Goal: Task Accomplishment & Management: Manage account settings

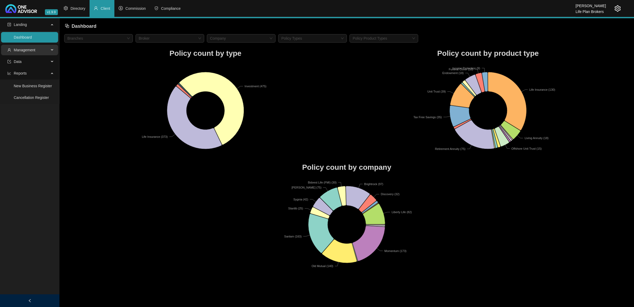
click at [25, 48] on span "Management" at bounding box center [25, 50] width 22 height 4
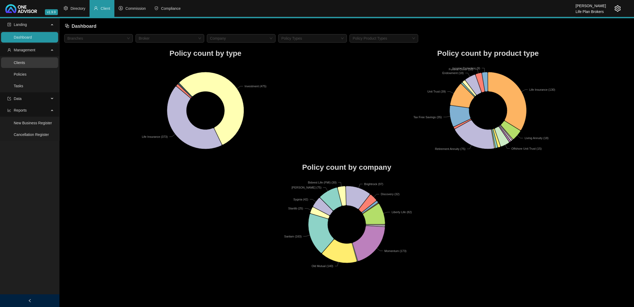
click at [25, 65] on link "Clients" at bounding box center [19, 63] width 11 height 4
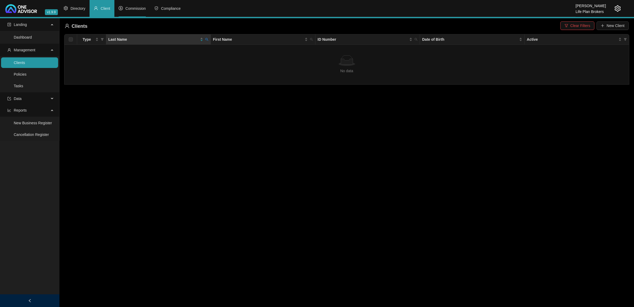
click at [140, 6] on li "Commission" at bounding box center [132, 8] width 36 height 17
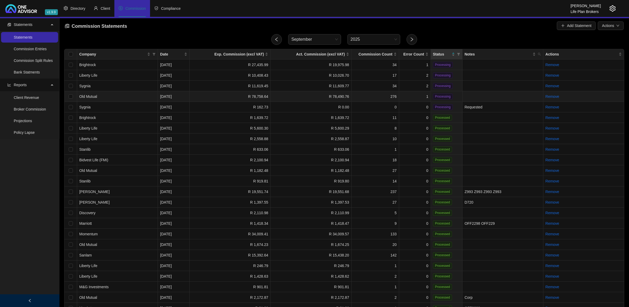
click at [287, 95] on td "R 78,490.76" at bounding box center [311, 96] width 81 height 11
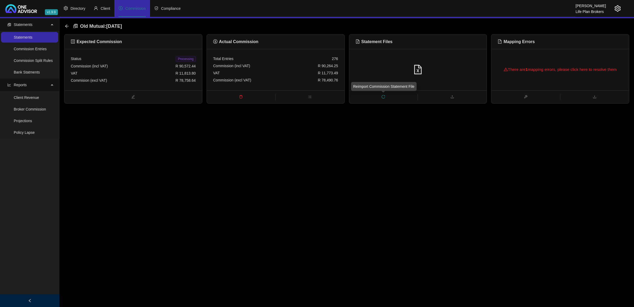
click at [383, 99] on span "reload" at bounding box center [383, 97] width 68 height 6
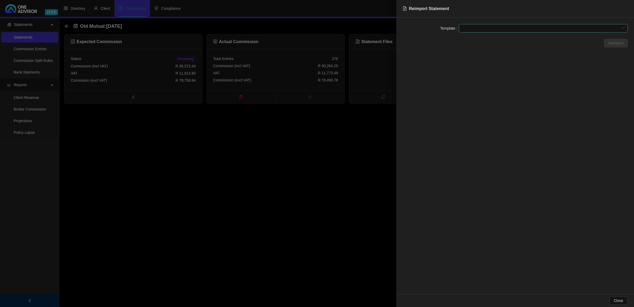
click at [473, 25] on span at bounding box center [543, 28] width 163 height 8
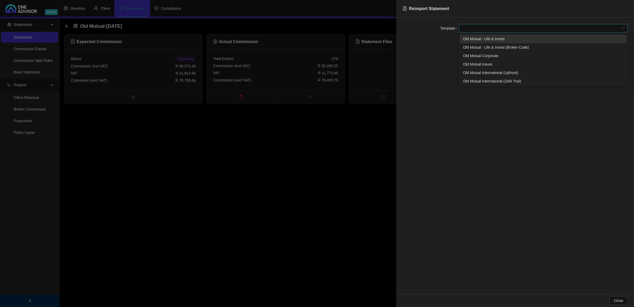
click at [475, 37] on div "Old Mutual - Life & Invest" at bounding box center [543, 39] width 160 height 6
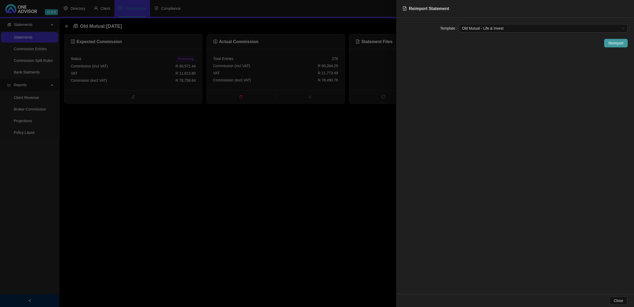
click at [620, 44] on span "Reimport" at bounding box center [616, 43] width 15 height 6
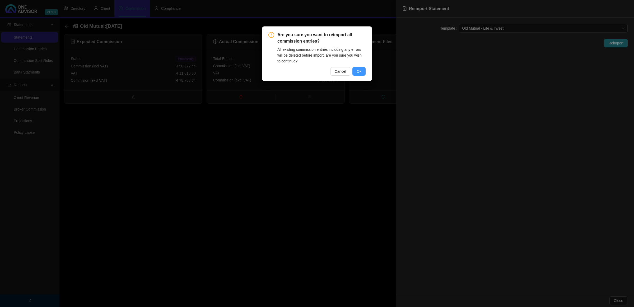
click at [360, 70] on span "Ok" at bounding box center [359, 71] width 5 height 6
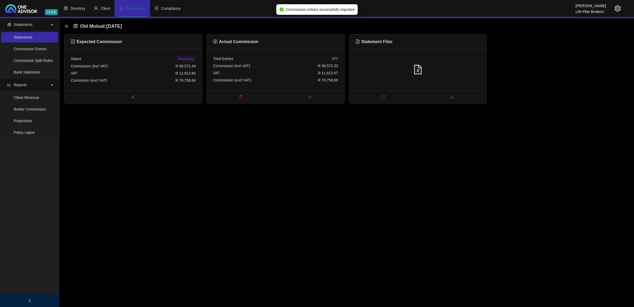
click at [187, 60] on span "Processing" at bounding box center [186, 59] width 20 height 6
click at [66, 26] on icon "arrow-left" at bounding box center [67, 26] width 4 height 4
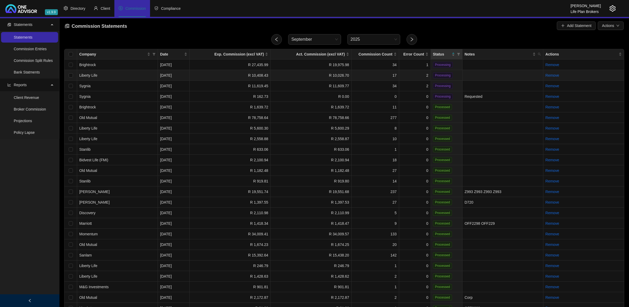
click at [408, 75] on td "2" at bounding box center [415, 75] width 32 height 11
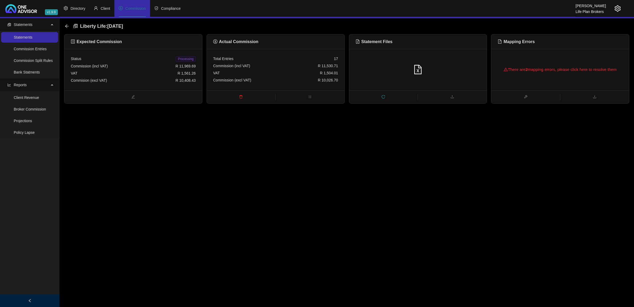
click at [385, 95] on span "reload" at bounding box center [383, 97] width 68 height 6
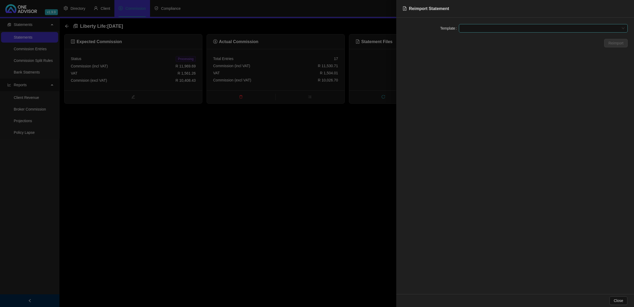
click at [491, 27] on span at bounding box center [543, 28] width 163 height 8
click at [484, 45] on div "Liberty Life" at bounding box center [543, 47] width 160 height 6
click at [619, 45] on span "Reimport" at bounding box center [616, 43] width 15 height 6
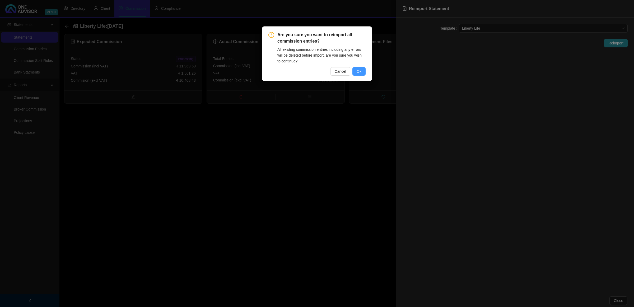
click at [359, 72] on span "Ok" at bounding box center [359, 71] width 5 height 6
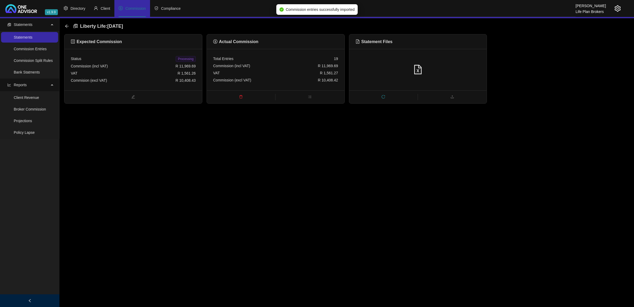
click at [180, 59] on span "Processing" at bounding box center [186, 59] width 20 height 6
click at [67, 26] on icon "arrow-left" at bounding box center [67, 26] width 4 height 4
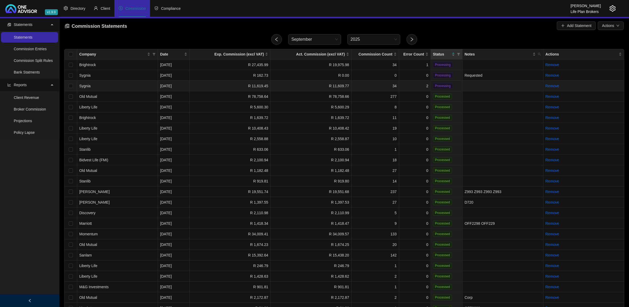
click at [417, 83] on td "2" at bounding box center [415, 86] width 32 height 11
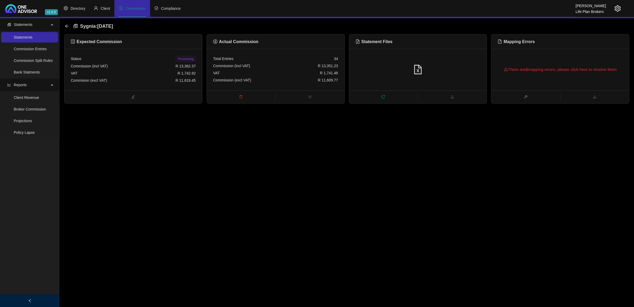
click at [382, 96] on icon "reload" at bounding box center [384, 97] width 4 height 4
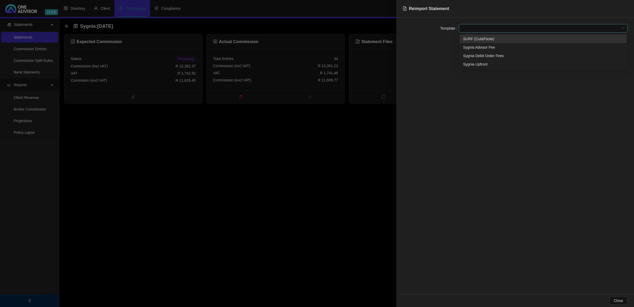
click at [486, 28] on span at bounding box center [543, 28] width 163 height 8
click at [485, 48] on div "Sygnia Advisor Fee" at bounding box center [543, 47] width 160 height 6
click at [616, 41] on span "Reimport" at bounding box center [616, 43] width 15 height 6
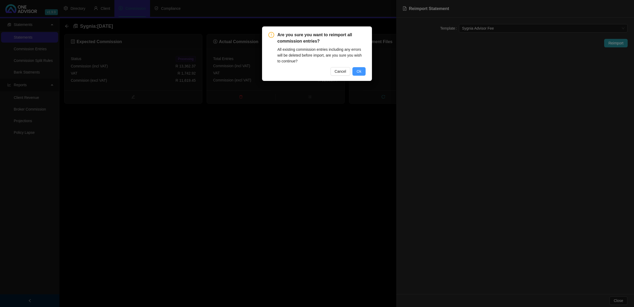
click at [358, 71] on span "Ok" at bounding box center [359, 71] width 5 height 6
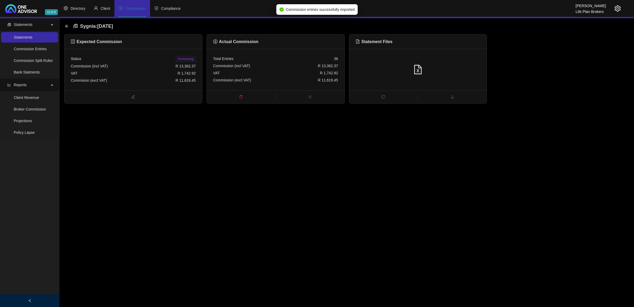
click at [182, 59] on span "Processing" at bounding box center [186, 59] width 20 height 6
click at [67, 26] on icon "arrow-left" at bounding box center [66, 25] width 3 height 3
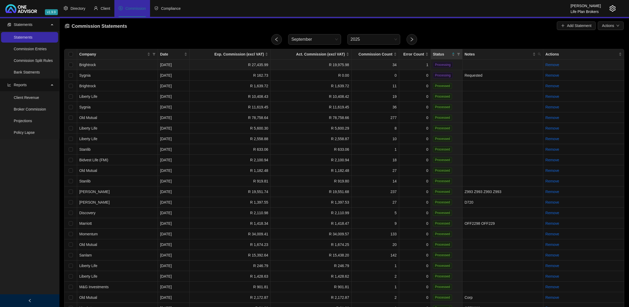
click at [365, 66] on td "34" at bounding box center [376, 64] width 48 height 11
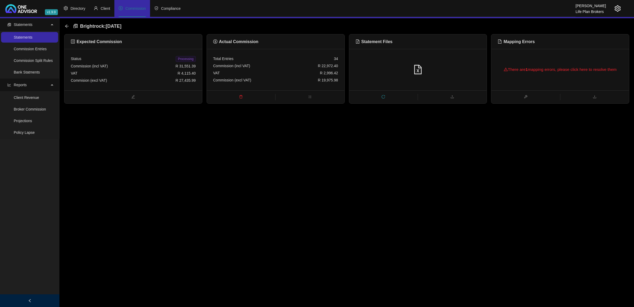
click at [384, 98] on icon "reload" at bounding box center [384, 97] width 4 height 4
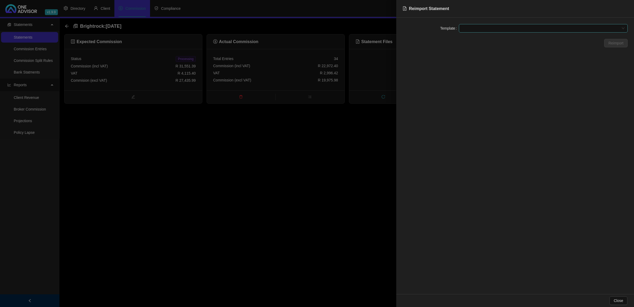
click at [478, 25] on span at bounding box center [543, 28] width 163 height 8
click at [479, 36] on div "BrightRock FSP transaction list" at bounding box center [543, 39] width 160 height 6
click at [610, 44] on span "Reimport" at bounding box center [616, 43] width 15 height 6
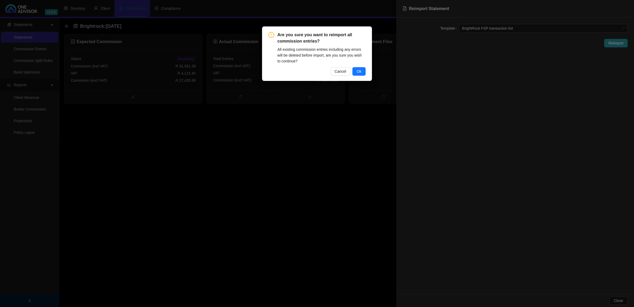
click at [356, 66] on div "Are you sure you want to reimport all commission entries? All existing commissi…" at bounding box center [316, 54] width 97 height 44
click at [356, 69] on button "Ok" at bounding box center [358, 71] width 13 height 8
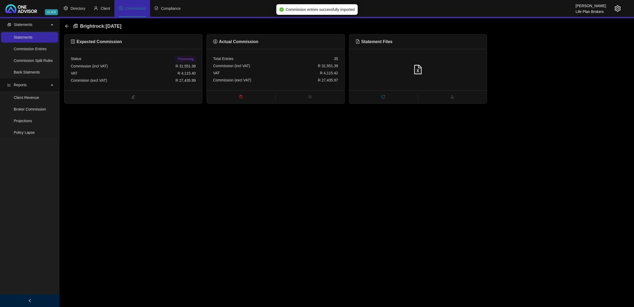
click at [182, 59] on span "Processing" at bounding box center [186, 59] width 20 height 6
click at [66, 25] on icon "arrow-left" at bounding box center [67, 26] width 4 height 4
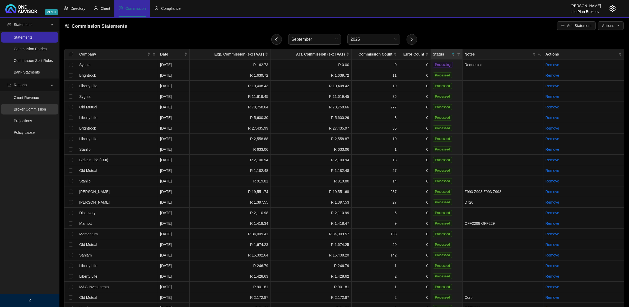
click at [26, 109] on link "Broker Commission" at bounding box center [30, 109] width 32 height 4
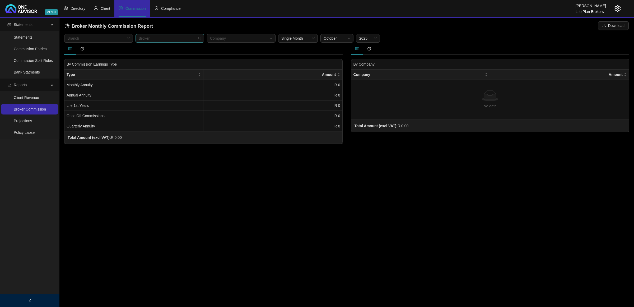
click at [197, 37] on div at bounding box center [167, 38] width 61 height 4
click at [153, 50] on div "[PERSON_NAME]" at bounding box center [170, 49] width 60 height 6
click at [294, 37] on span "Single Month" at bounding box center [297, 38] width 33 height 8
click at [294, 40] on span "Single Month" at bounding box center [297, 38] width 33 height 8
click at [329, 37] on span "October" at bounding box center [337, 38] width 27 height 8
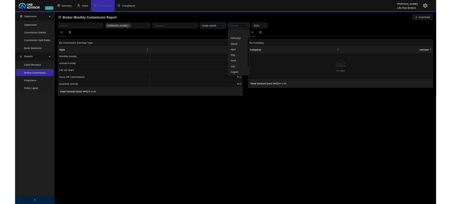
scroll to position [17, 0]
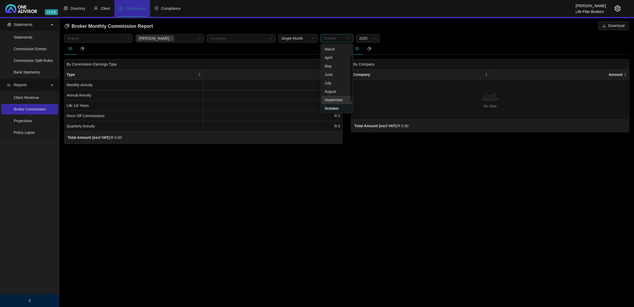
click at [331, 100] on div "September" at bounding box center [337, 100] width 25 height 6
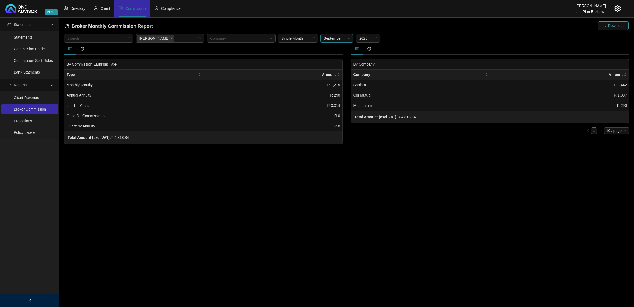
click at [613, 25] on span "Download" at bounding box center [616, 26] width 16 height 6
click at [170, 38] on icon "close" at bounding box center [171, 38] width 3 height 3
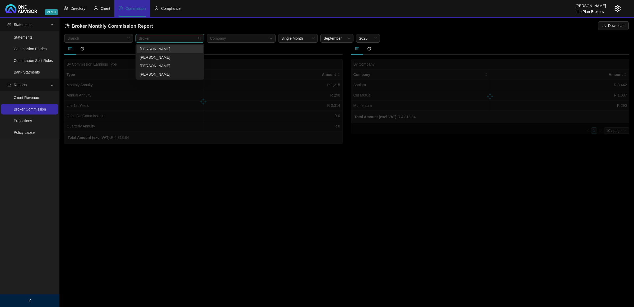
click at [165, 38] on div at bounding box center [167, 38] width 61 height 4
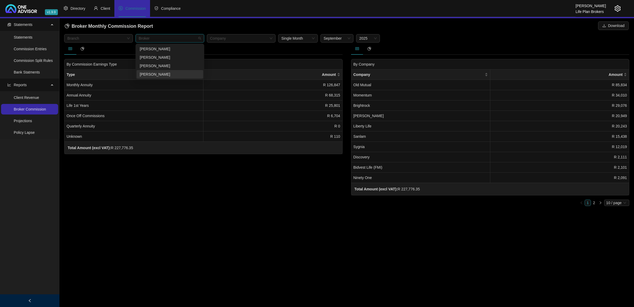
click at [158, 76] on div "[PERSON_NAME]" at bounding box center [170, 74] width 60 height 6
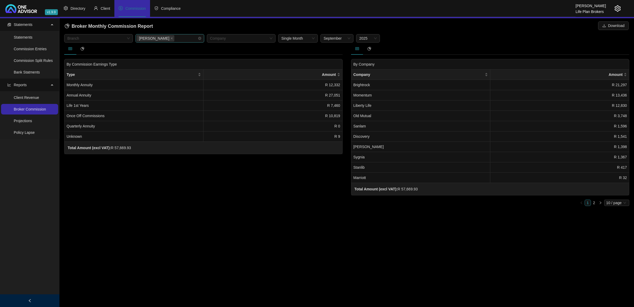
click at [277, 221] on main "Statements Statements Commission Entries Commission Split Rules Bank Statments …" at bounding box center [317, 162] width 634 height 289
click at [613, 23] on span "Download" at bounding box center [616, 26] width 16 height 6
click at [170, 37] on icon "close" at bounding box center [171, 38] width 3 height 3
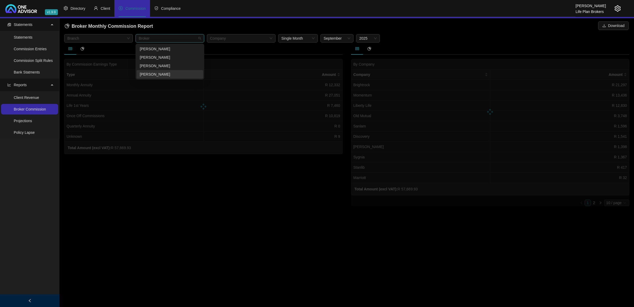
click at [166, 38] on div at bounding box center [167, 38] width 61 height 4
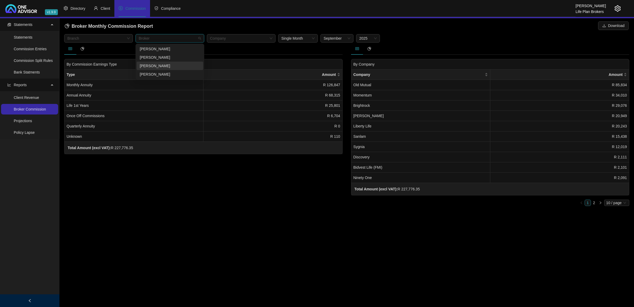
click at [155, 62] on div "[PERSON_NAME]" at bounding box center [170, 66] width 67 height 8
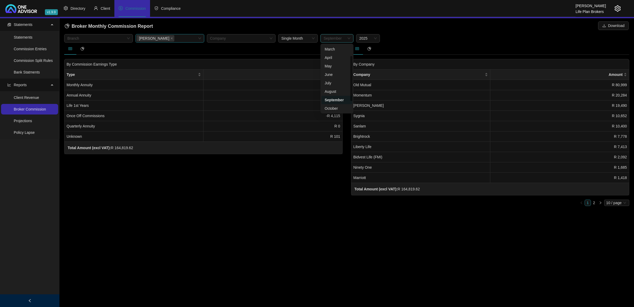
click at [339, 39] on span "September" at bounding box center [337, 38] width 27 height 8
click at [331, 93] on div "August" at bounding box center [337, 92] width 25 height 6
click at [339, 39] on span "August" at bounding box center [337, 38] width 27 height 8
click at [330, 85] on div "July" at bounding box center [337, 83] width 25 height 6
click at [333, 38] on span "July" at bounding box center [337, 38] width 27 height 8
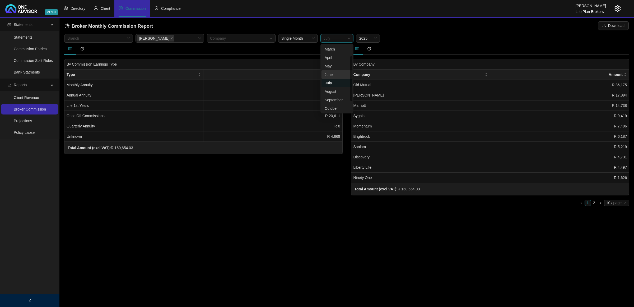
click at [330, 73] on div "June" at bounding box center [337, 75] width 25 height 6
click at [336, 39] on span "June" at bounding box center [337, 38] width 27 height 8
click at [330, 65] on div "May" at bounding box center [337, 66] width 25 height 6
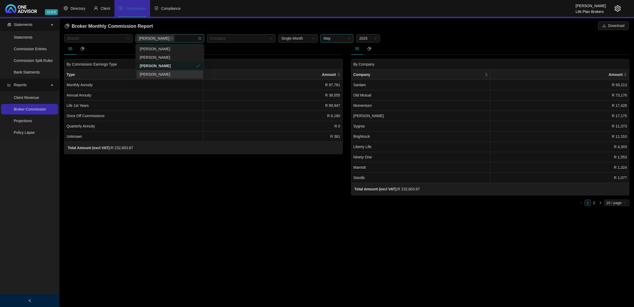
click at [197, 37] on div "[PERSON_NAME]" at bounding box center [167, 38] width 61 height 7
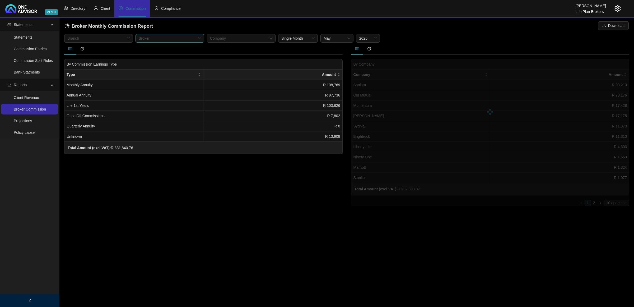
click at [228, 201] on div "By Commission Earnings Type Type Amount Monthly Annuity R 108,769 Annual Annuit…" at bounding box center [203, 127] width 287 height 168
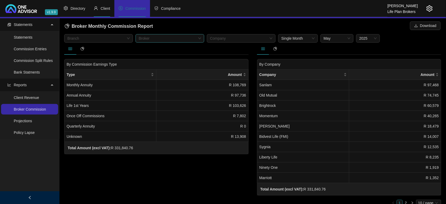
click at [106, 9] on span "Client" at bounding box center [106, 8] width 10 height 4
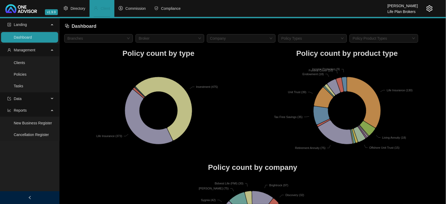
click at [431, 7] on icon "setting" at bounding box center [429, 8] width 6 height 6
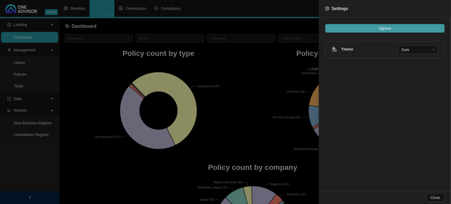
click at [396, 32] on button "Signout" at bounding box center [384, 28] width 119 height 8
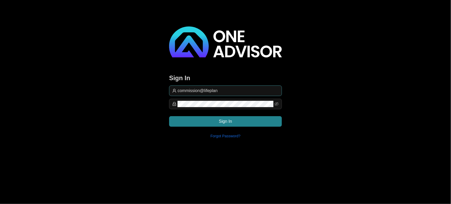
click at [252, 89] on input "commission@lifeplan" at bounding box center [228, 90] width 101 height 6
type input "[EMAIL_ADDRESS][DOMAIN_NAME]"
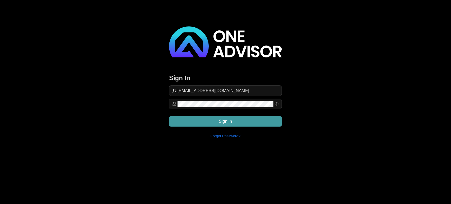
click at [237, 119] on button "Sign In" at bounding box center [225, 121] width 113 height 11
